Goal: Information Seeking & Learning: Learn about a topic

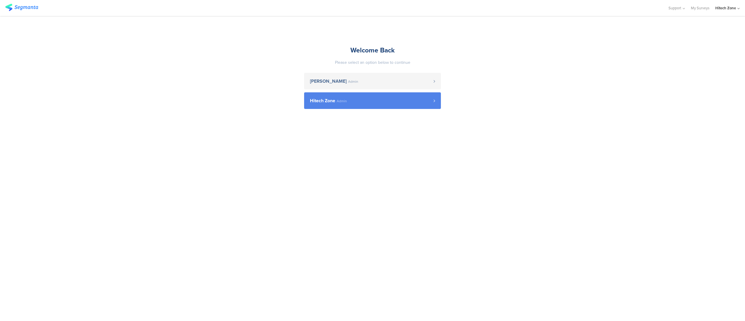
drag, startPoint x: 324, startPoint y: 110, endPoint x: 322, endPoint y: 106, distance: 4.3
click at [324, 110] on div "Welcome Back Please select an option below to continue [PERSON_NAME] Admin Hite…" at bounding box center [372, 77] width 145 height 122
click at [320, 102] on span "Hitech Zone" at bounding box center [322, 100] width 25 height 5
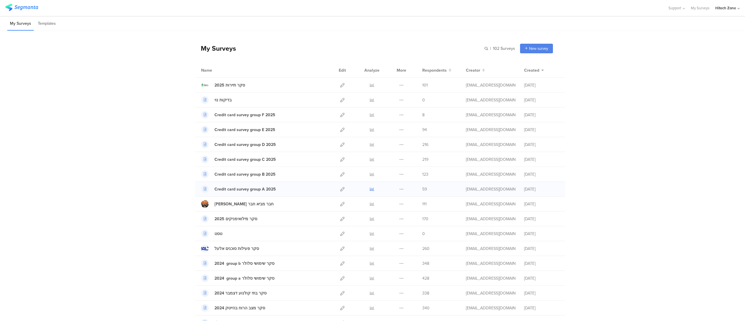
click at [370, 189] on icon at bounding box center [372, 189] width 4 height 4
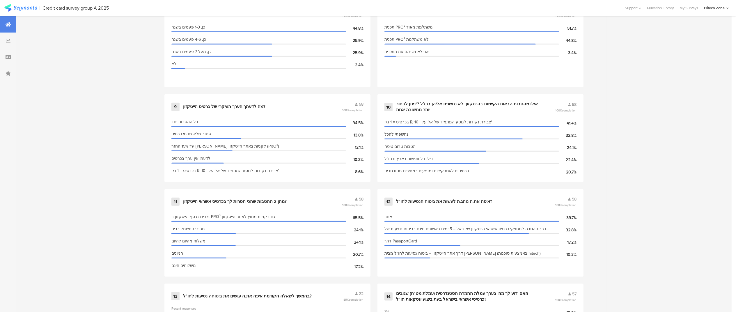
scroll to position [567, 0]
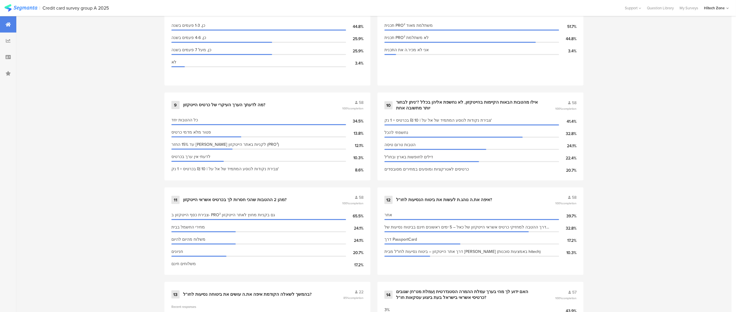
click at [136, 168] on div "Survey Questions 20 1 רגע לפני, על מנת שנוכל להתחיל, יש למלא את הפרטים הבאים אי…" at bounding box center [373, 176] width 715 height 982
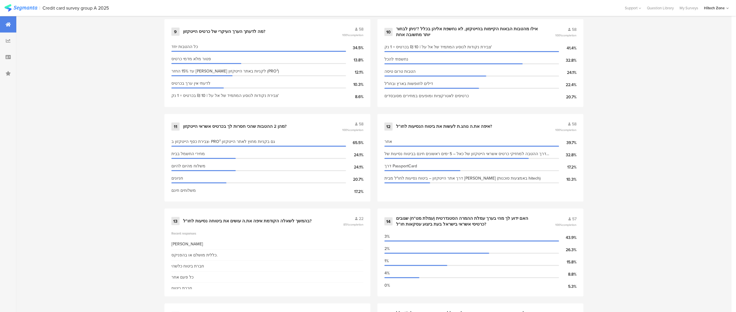
scroll to position [639, 0]
click at [642, 99] on div "Survey Questions 20 1 רגע לפני, על מנת שנוכל להתחיל, יש למלא את הפרטים הבאים אי…" at bounding box center [373, 103] width 715 height 982
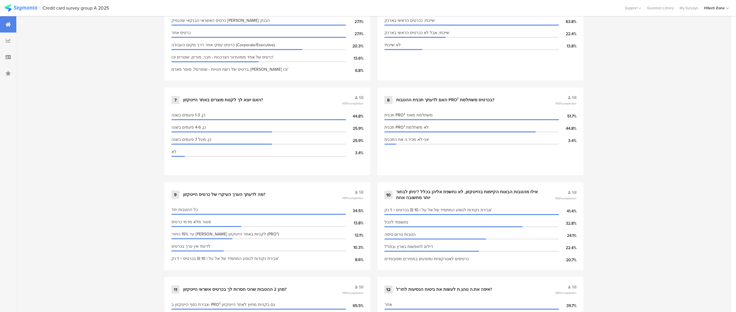
scroll to position [476, 0]
click at [689, 129] on div "Survey Questions 20 1 רגע לפני, על מנת שנוכל להתחיל, יש למלא את הפרטים הבאים אי…" at bounding box center [373, 266] width 715 height 982
click at [651, 121] on div "Survey Questions 20 1 רגע לפני, על מנת שנוכל להתחיל, יש למלא את הפרטים הבאים אי…" at bounding box center [373, 266] width 715 height 982
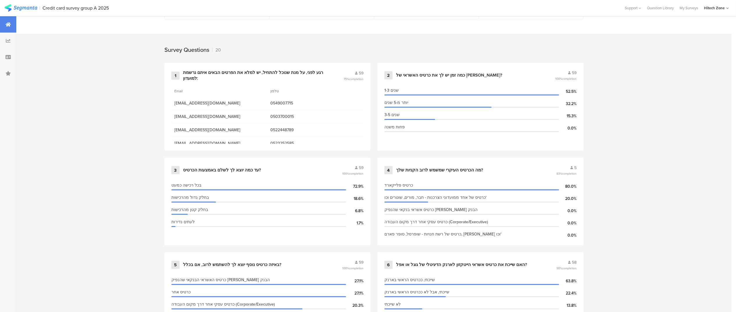
scroll to position [216, 0]
